Goal: Task Accomplishment & Management: Complete application form

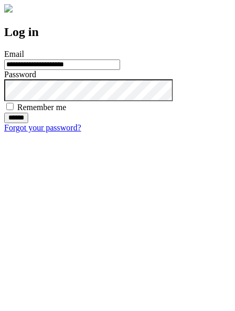
type input "**********"
click at [28, 123] on input "******" at bounding box center [16, 118] width 24 height 10
